Goal: Browse casually

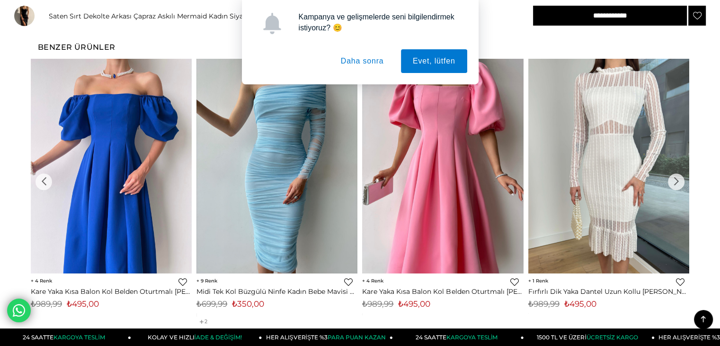
scroll to position [705, 0]
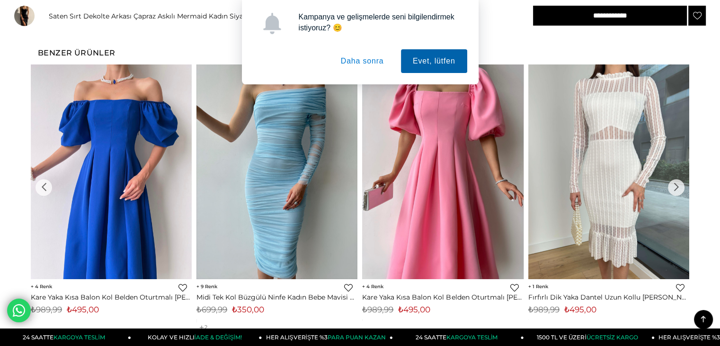
click at [426, 54] on button "Evet, lütfen" at bounding box center [434, 61] width 66 height 24
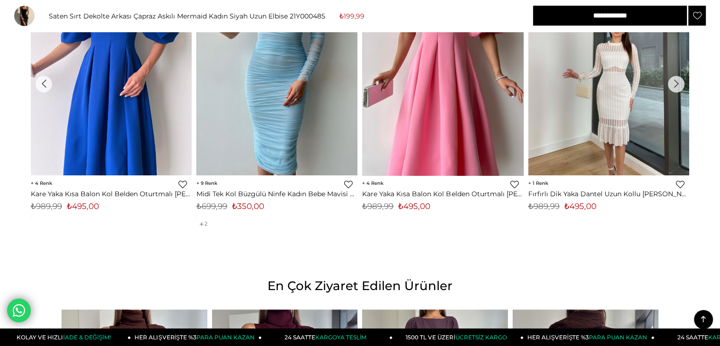
scroll to position [752, 0]
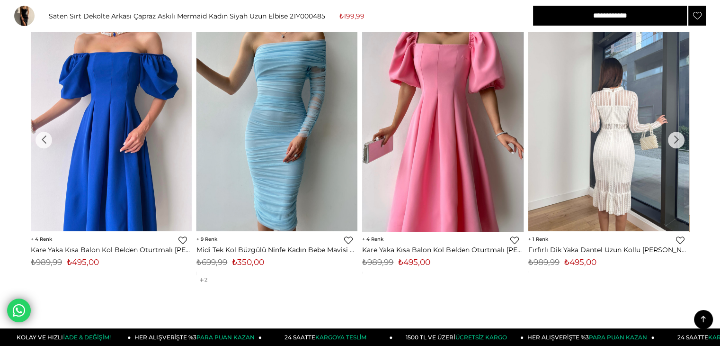
click at [679, 139] on div "›" at bounding box center [676, 140] width 17 height 17
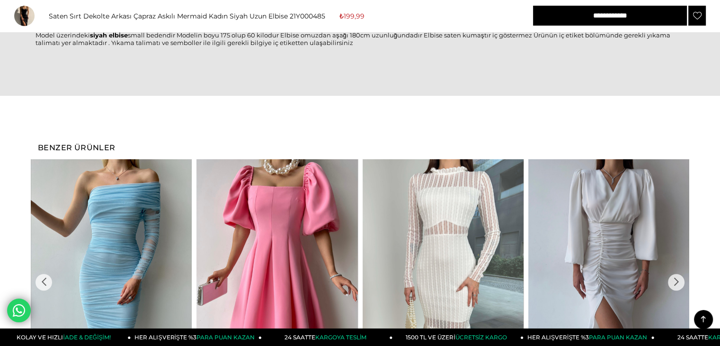
scroll to position [657, 0]
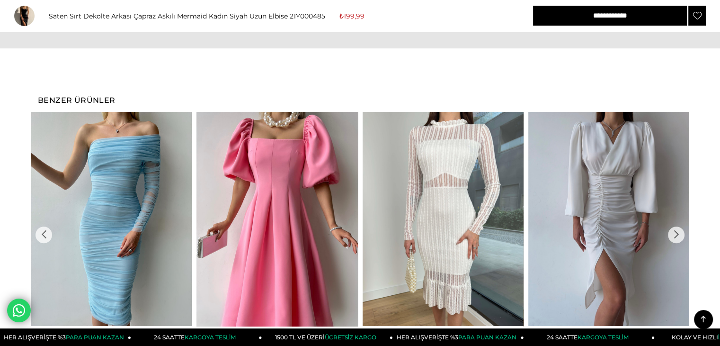
click at [676, 234] on div "›" at bounding box center [676, 234] width 17 height 17
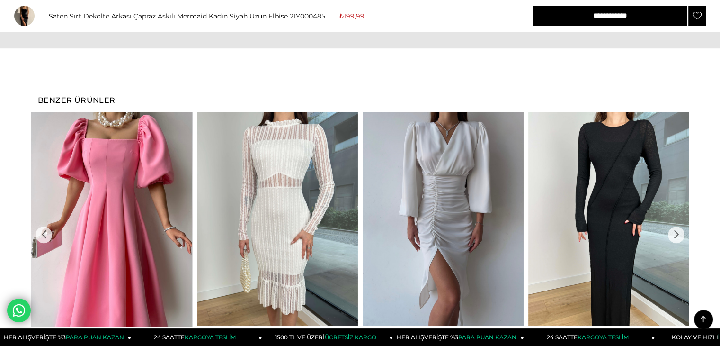
click at [676, 234] on div "›" at bounding box center [676, 234] width 17 height 17
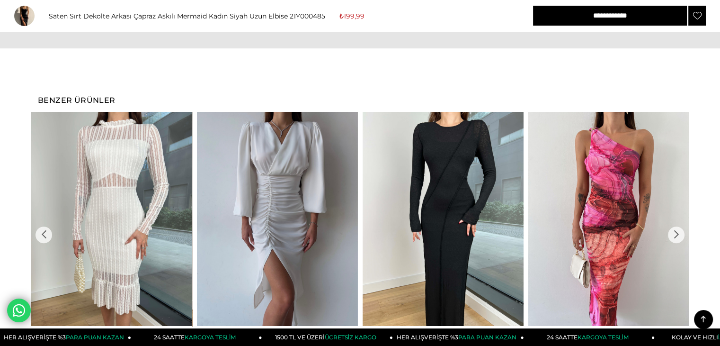
click at [676, 234] on div "›" at bounding box center [676, 234] width 17 height 17
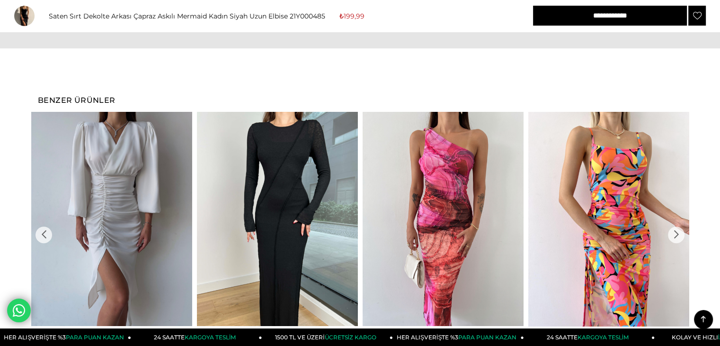
click at [676, 234] on div "›" at bounding box center [676, 234] width 17 height 17
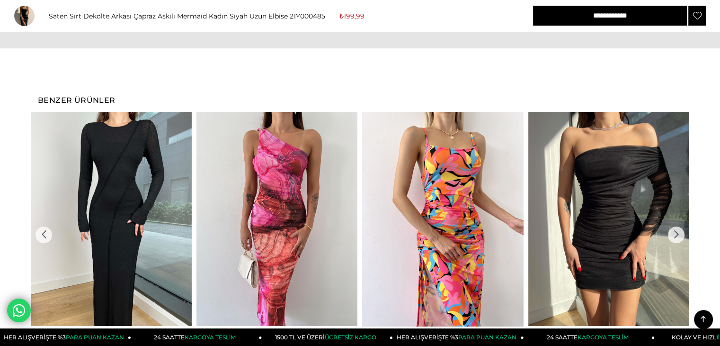
click at [676, 234] on div "›" at bounding box center [676, 234] width 17 height 17
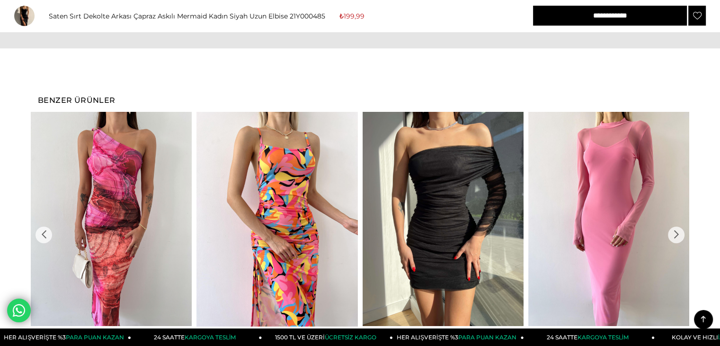
click at [676, 234] on div "›" at bounding box center [676, 234] width 17 height 17
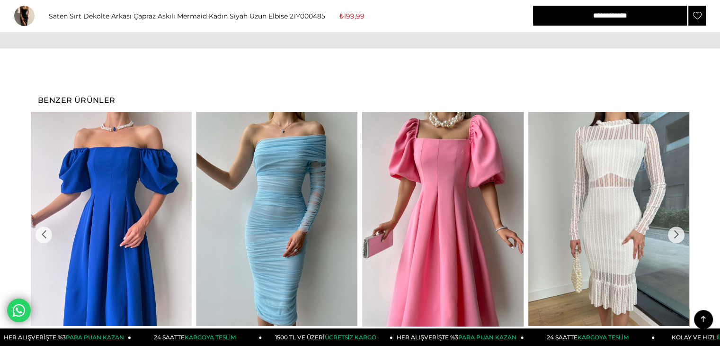
click at [676, 234] on div "›" at bounding box center [676, 234] width 17 height 17
